Goal: Task Accomplishment & Management: Use online tool/utility

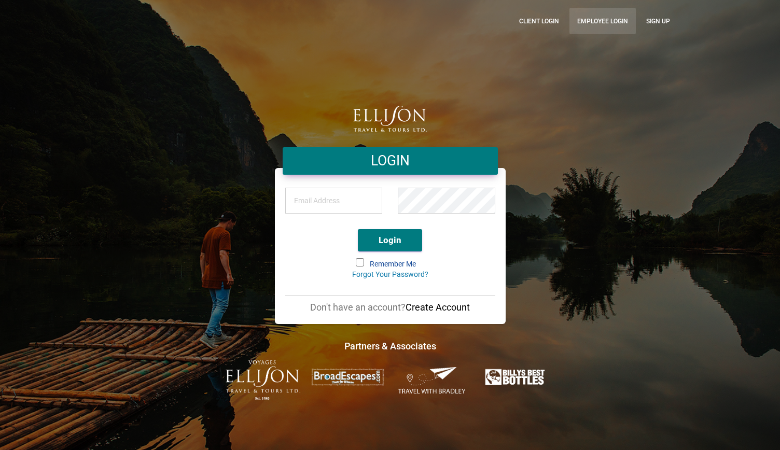
click at [583, 28] on link "Employee Login" at bounding box center [603, 21] width 66 height 26
